Goal: Task Accomplishment & Management: Use online tool/utility

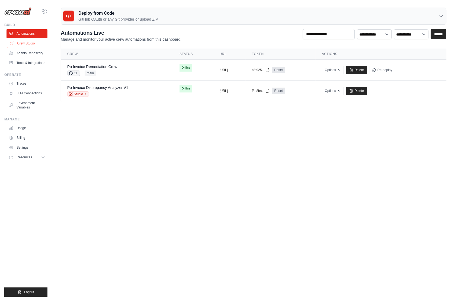
click at [30, 42] on link "Crew Studio" at bounding box center [27, 43] width 41 height 9
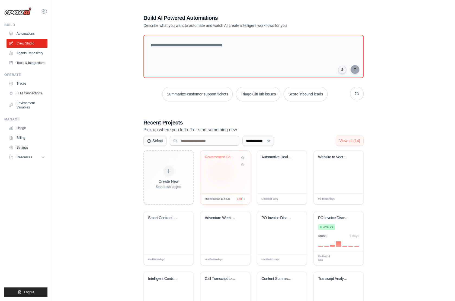
click at [222, 173] on div "Government Contracting Opportunity ..." at bounding box center [226, 172] width 50 height 43
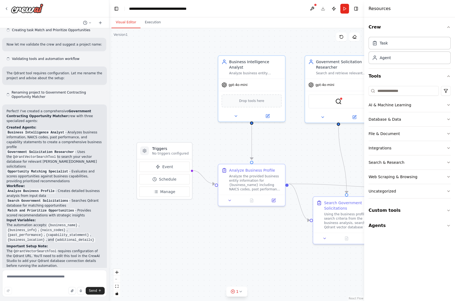
scroll to position [291, 0]
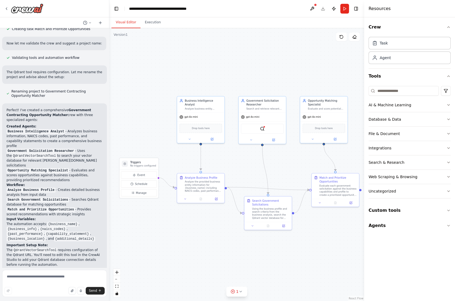
drag, startPoint x: 288, startPoint y: 143, endPoint x: 245, endPoint y: 149, distance: 42.8
click at [245, 149] on div ".deletable-edge-delete-btn { width: 20px; height: 20px; border: 0px solid #ffff…" at bounding box center [236, 164] width 255 height 273
click at [264, 129] on img at bounding box center [262, 128] width 5 height 5
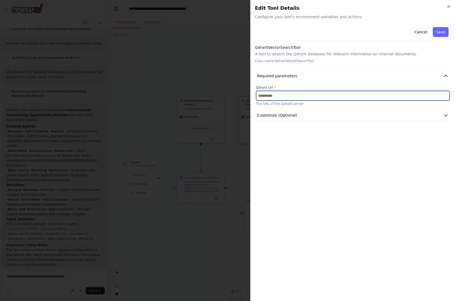
click at [273, 97] on input "text" at bounding box center [353, 96] width 194 height 10
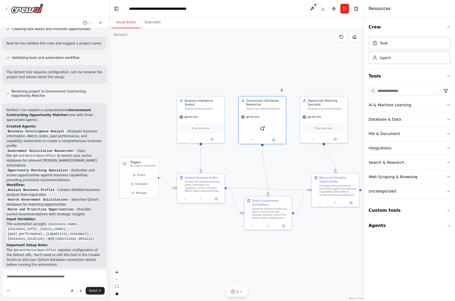
click at [3, 8] on div at bounding box center [54, 8] width 109 height 17
click at [7, 8] on icon at bounding box center [6, 9] width 4 height 4
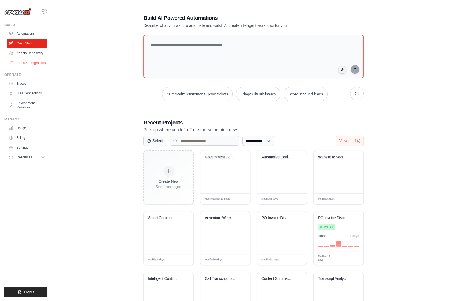
click at [41, 63] on link "Tools & Integrations" at bounding box center [27, 63] width 41 height 9
click at [37, 68] on ul "Build Automations Crew Studio Agents Repository Tools & Integrations" at bounding box center [25, 160] width 43 height 274
click at [34, 64] on link "Tools & Integrations" at bounding box center [27, 63] width 41 height 9
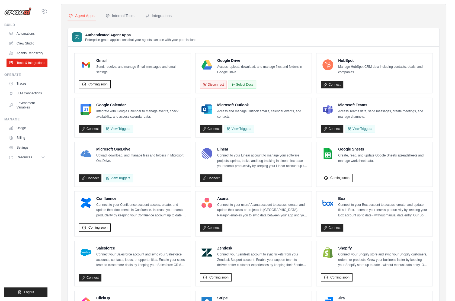
scroll to position [17, 0]
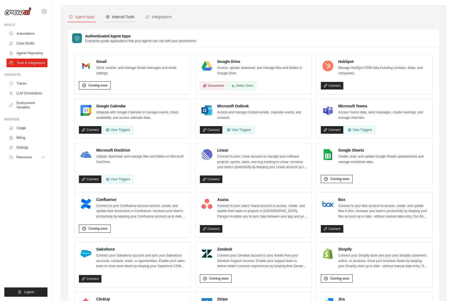
click at [126, 17] on div "Internal Tools" at bounding box center [120, 16] width 29 height 5
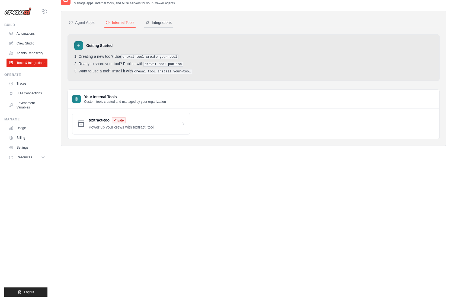
click at [161, 25] on button "Integrations" at bounding box center [158, 23] width 29 height 10
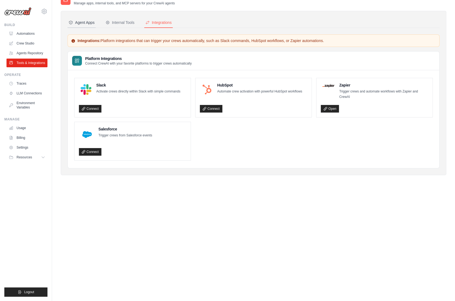
click at [83, 27] on button "Agent Apps" at bounding box center [82, 23] width 28 height 10
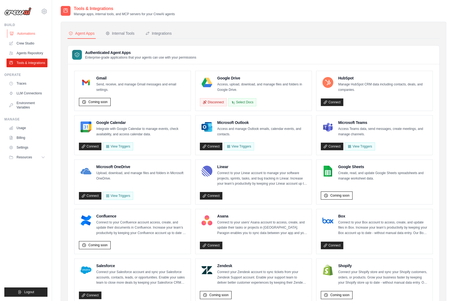
click at [31, 33] on link "Automations" at bounding box center [27, 33] width 41 height 9
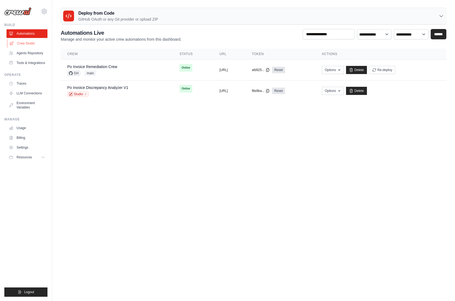
click at [32, 41] on link "Crew Studio" at bounding box center [27, 43] width 41 height 9
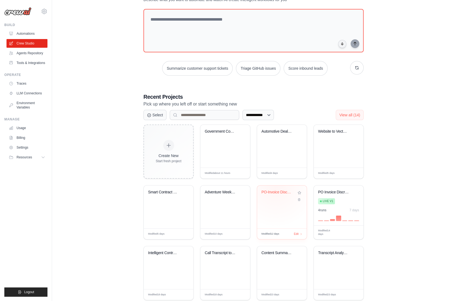
scroll to position [26, 0]
click at [340, 216] on div at bounding box center [338, 218] width 5 height 6
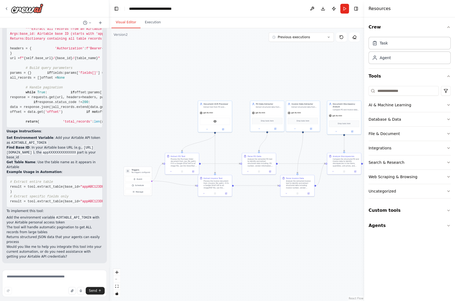
scroll to position [3292, 0]
click at [8, 8] on icon at bounding box center [6, 9] width 4 height 4
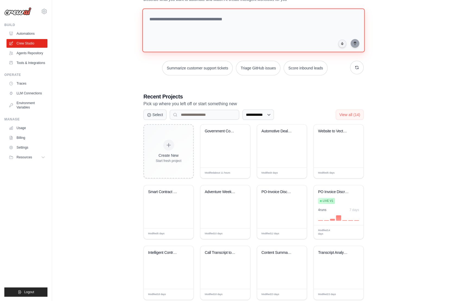
click at [185, 38] on textarea at bounding box center [254, 30] width 223 height 44
